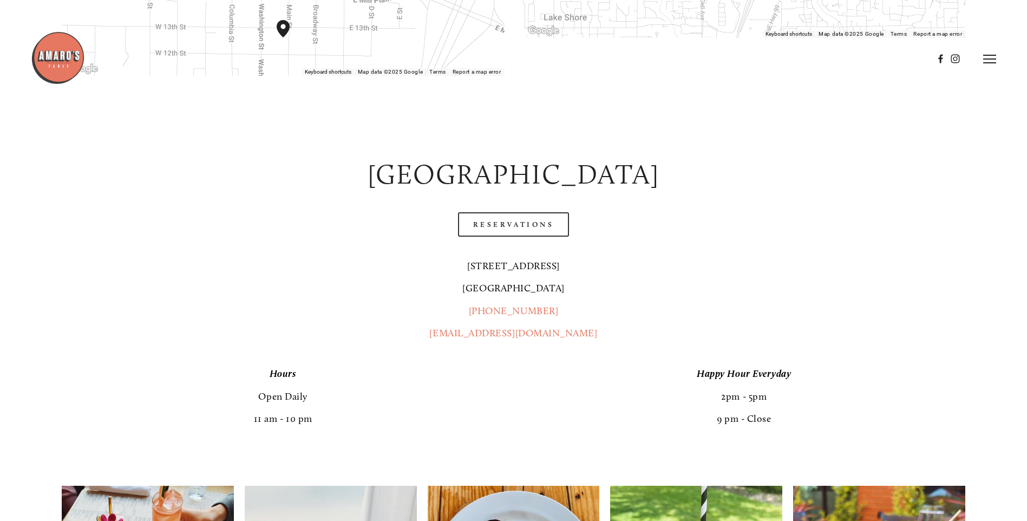
scroll to position [433, 0]
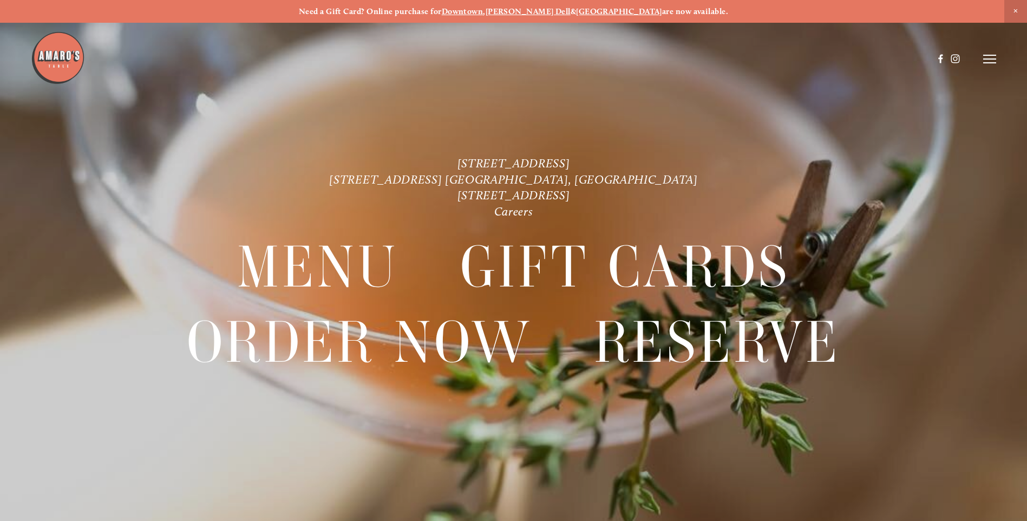
click at [997, 60] on div at bounding box center [513, 260] width 1027 height 521
click at [988, 61] on icon at bounding box center [989, 59] width 13 height 10
click at [762, 58] on span "Menu" at bounding box center [764, 59] width 22 height 10
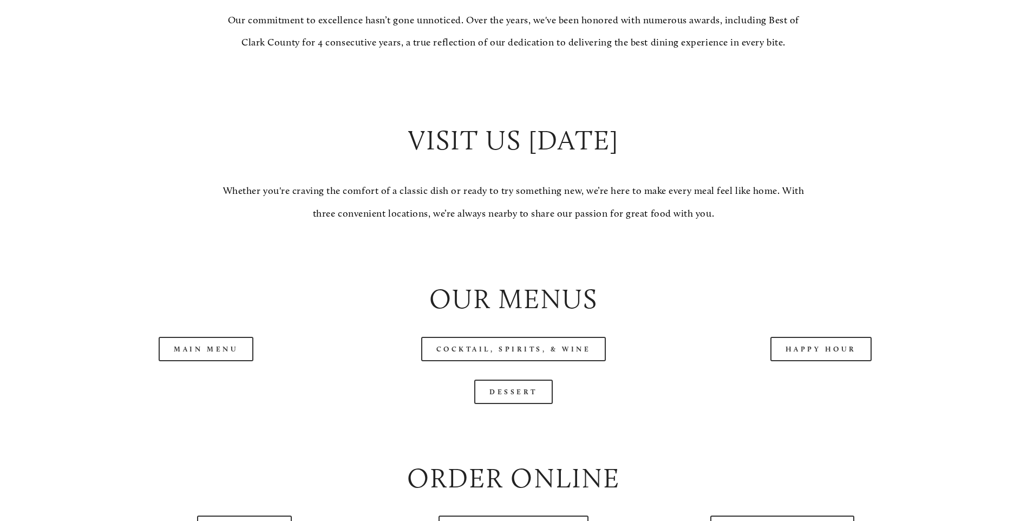
scroll to position [1029, 0]
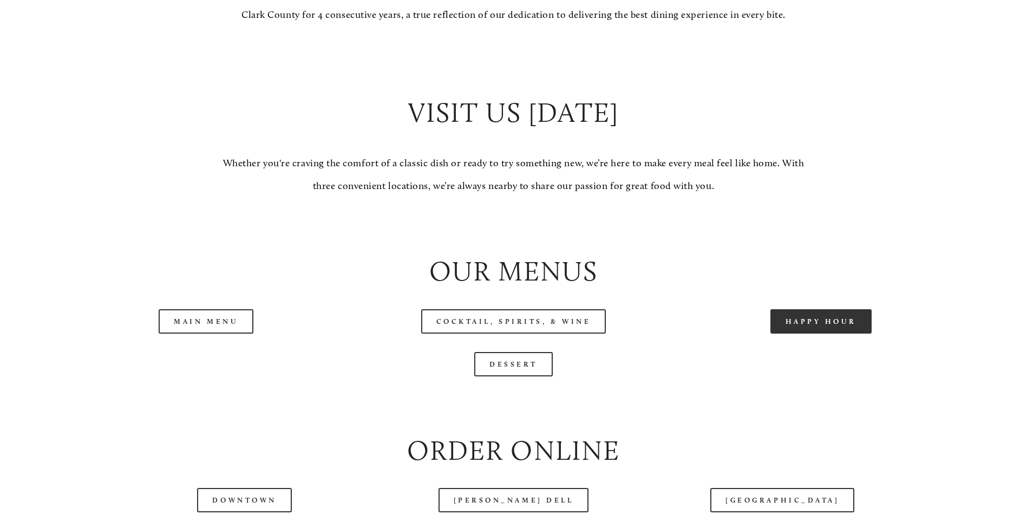
click at [837, 334] on link "Happy Hour" at bounding box center [822, 321] width 102 height 24
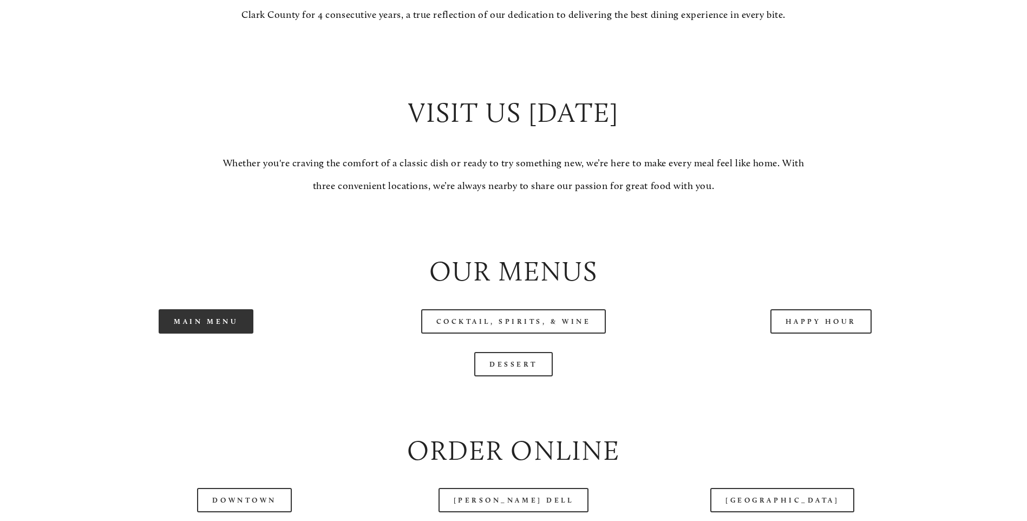
click at [227, 334] on link "Main Menu" at bounding box center [206, 321] width 95 height 24
